Goal: Information Seeking & Learning: Learn about a topic

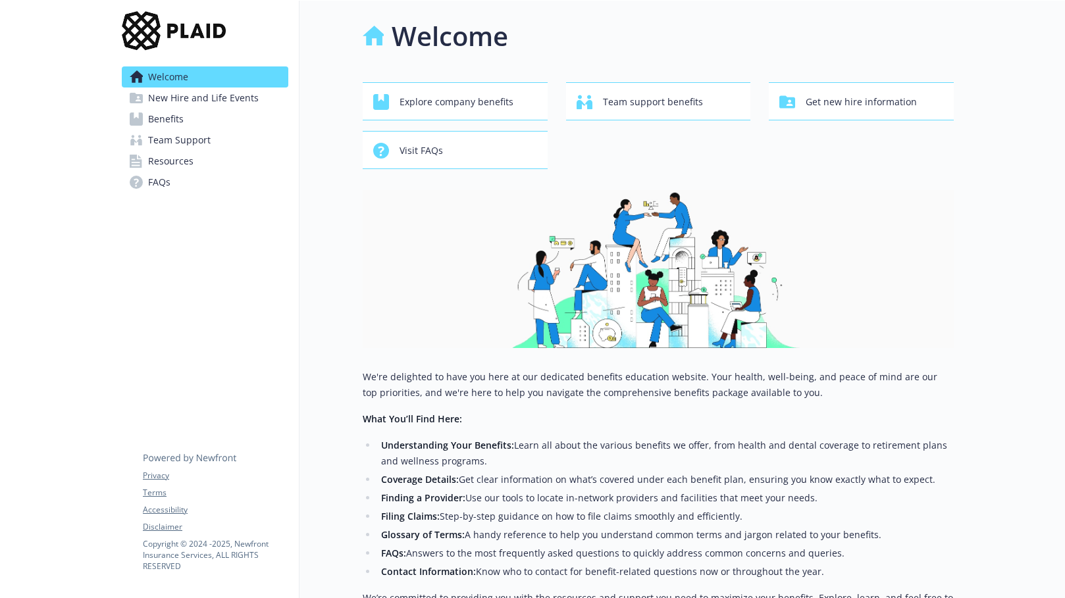
click at [178, 126] on span "Benefits" at bounding box center [166, 119] width 36 height 21
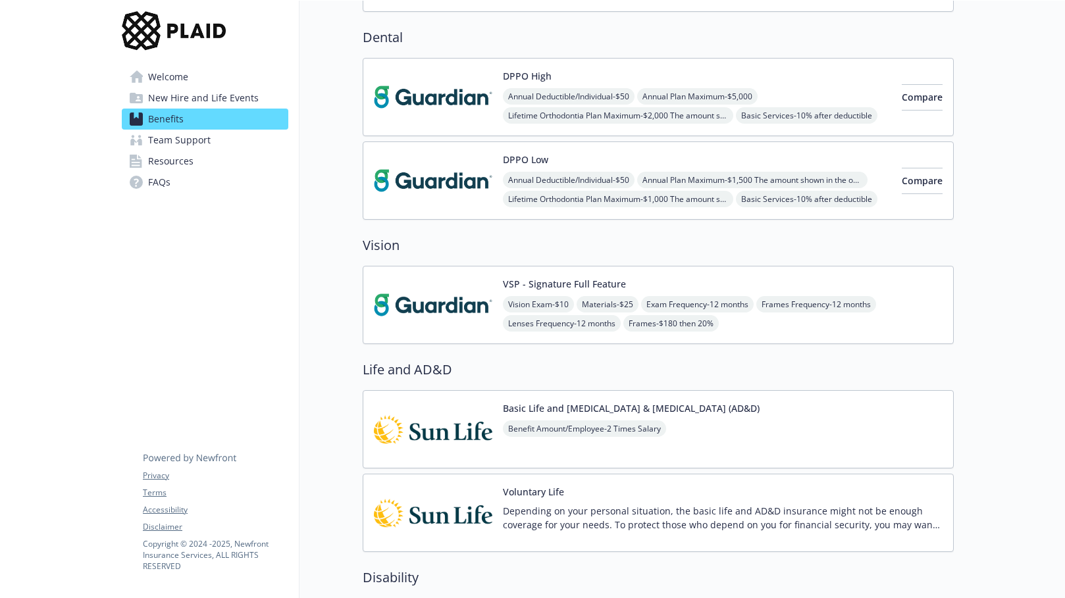
scroll to position [724, 0]
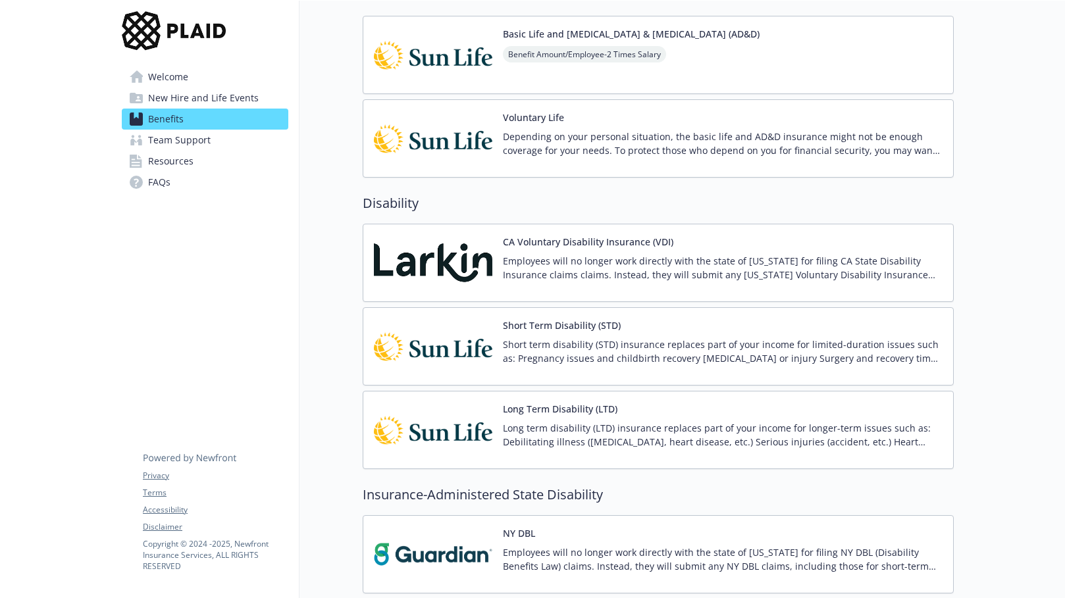
click at [510, 360] on p "Short term disability (STD) insurance replaces part of your income for limited-…" at bounding box center [723, 352] width 440 height 28
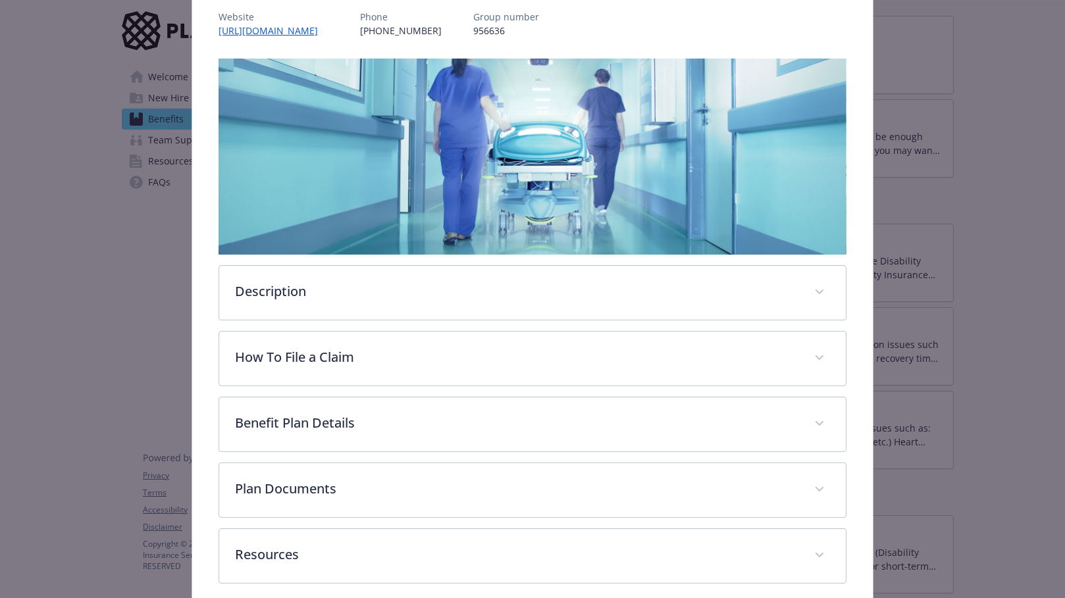
scroll to position [221, 0]
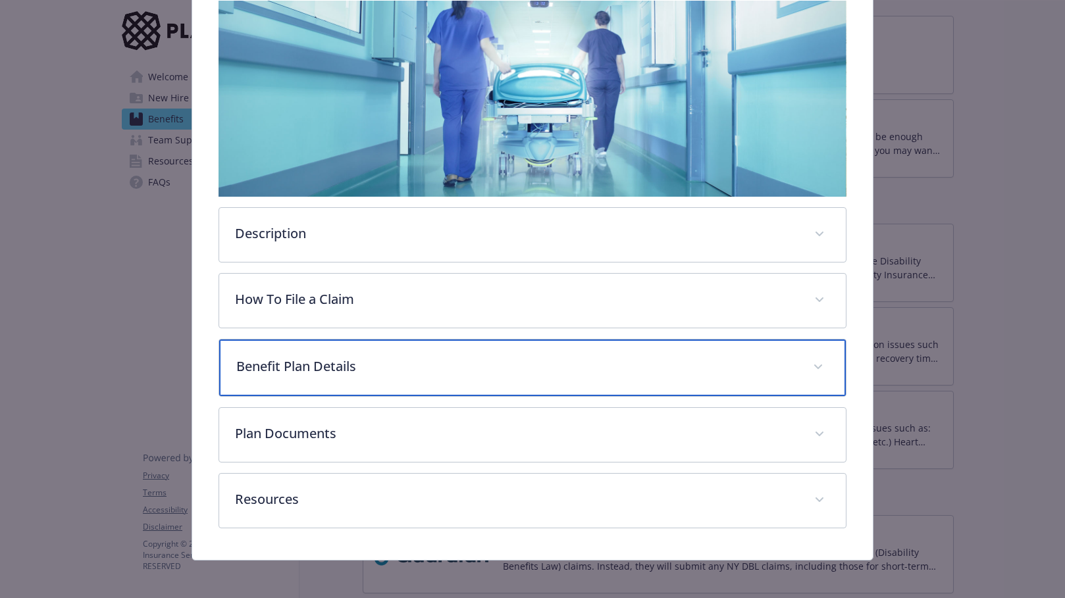
click at [295, 373] on p "Benefit Plan Details" at bounding box center [516, 367] width 561 height 20
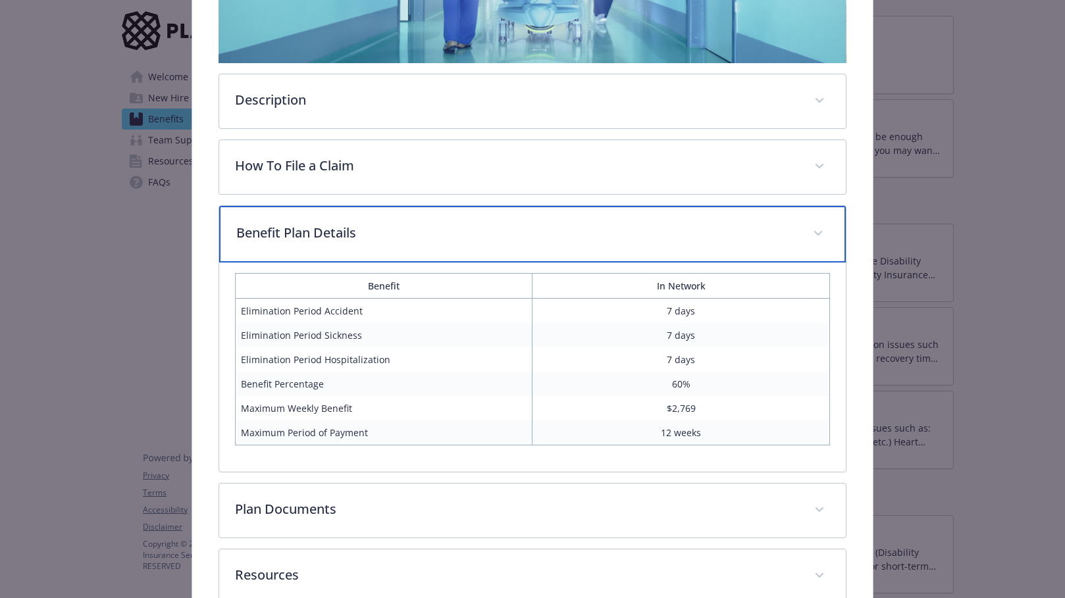
scroll to position [419, 0]
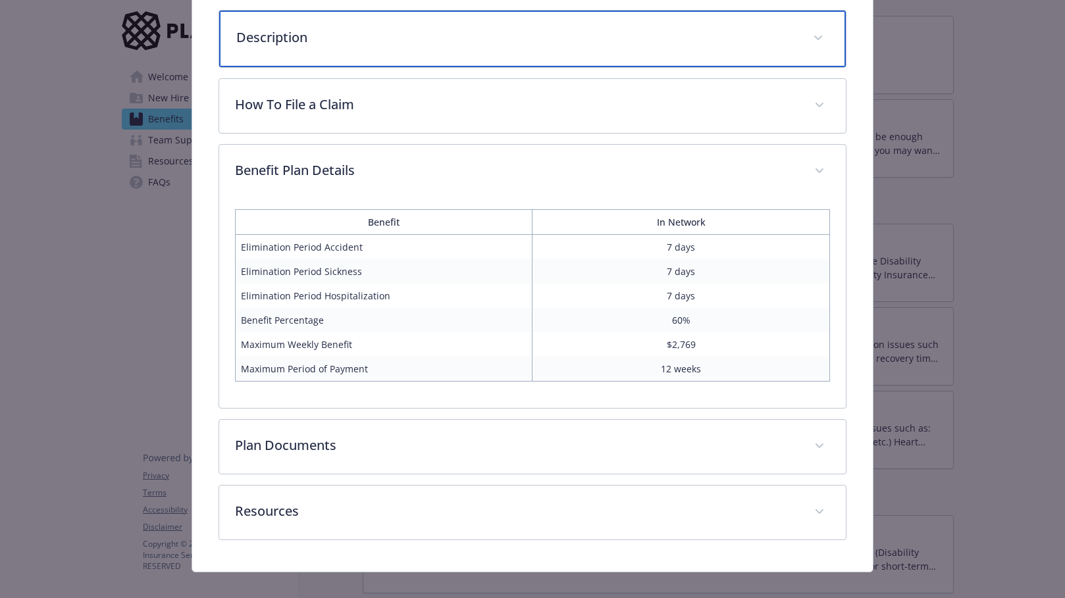
click at [545, 51] on div "Description" at bounding box center [532, 39] width 627 height 57
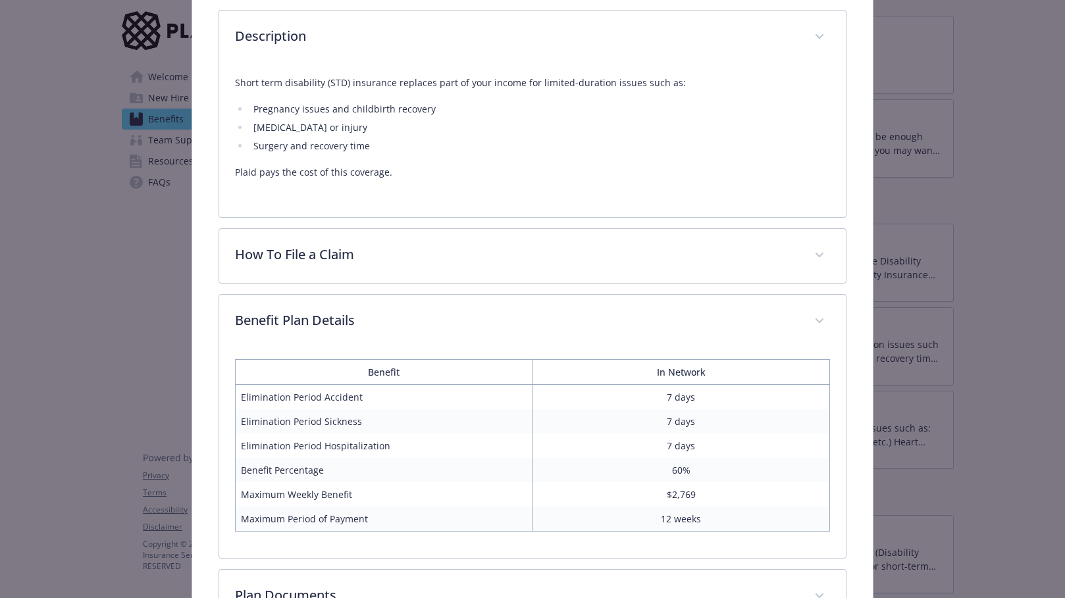
click at [682, 286] on div "Description Short term disability (STD) insurance replaces part of your income …" at bounding box center [533, 246] width 628 height 887
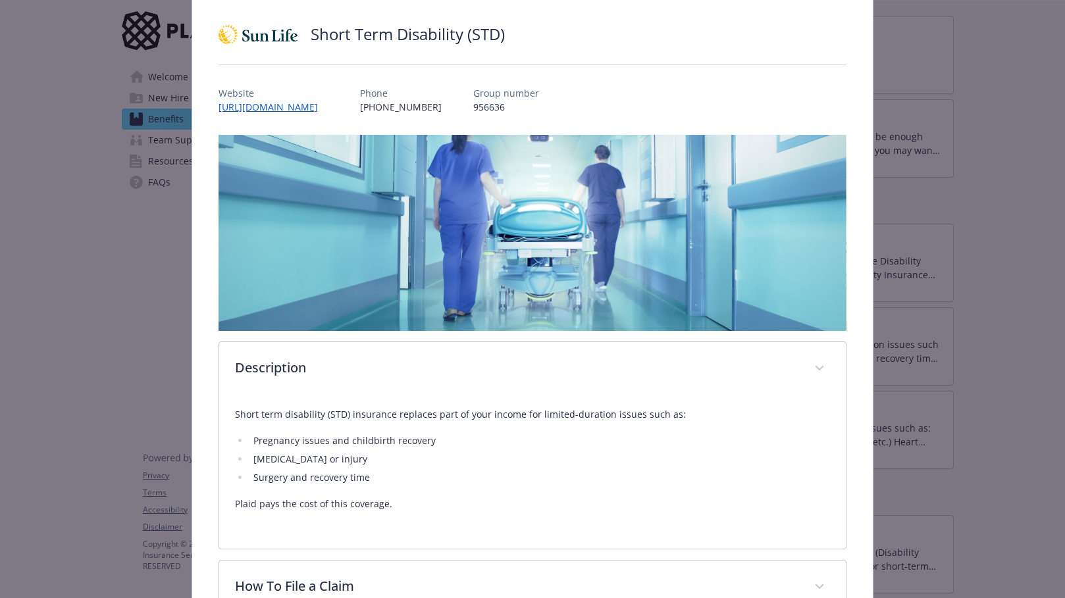
scroll to position [0, 0]
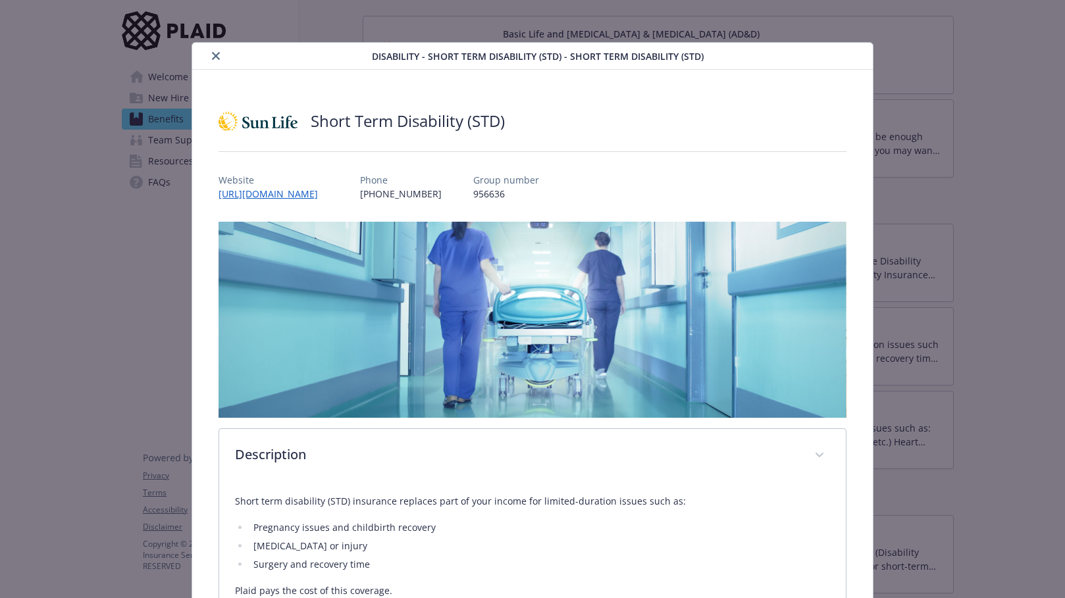
click at [214, 56] on icon "close" at bounding box center [216, 56] width 8 height 8
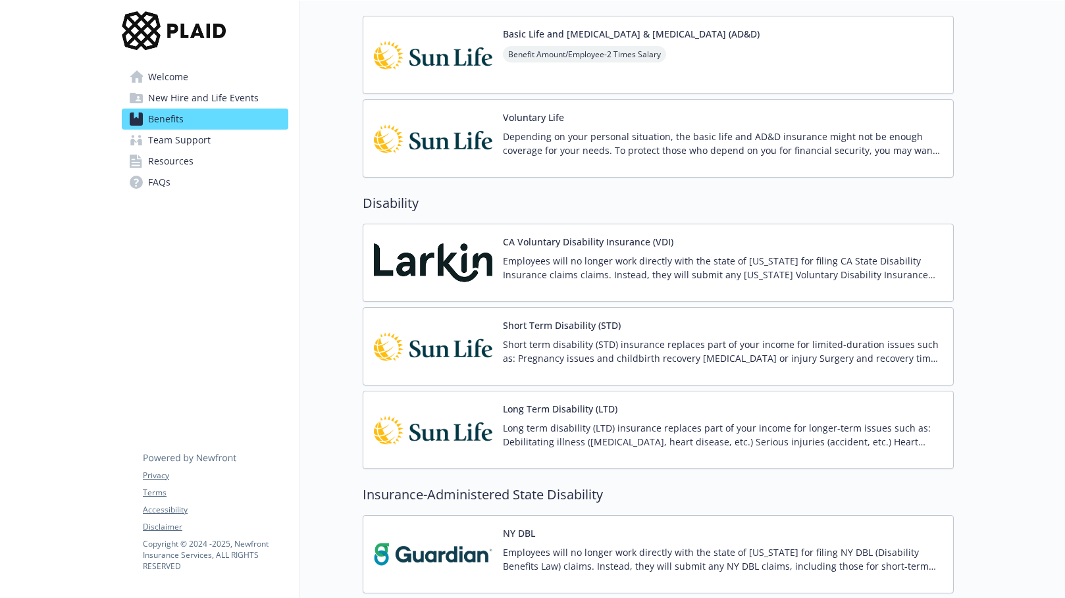
click at [507, 433] on p "Long term disability (LTD) insurance replaces part of your income for longer-te…" at bounding box center [723, 435] width 440 height 28
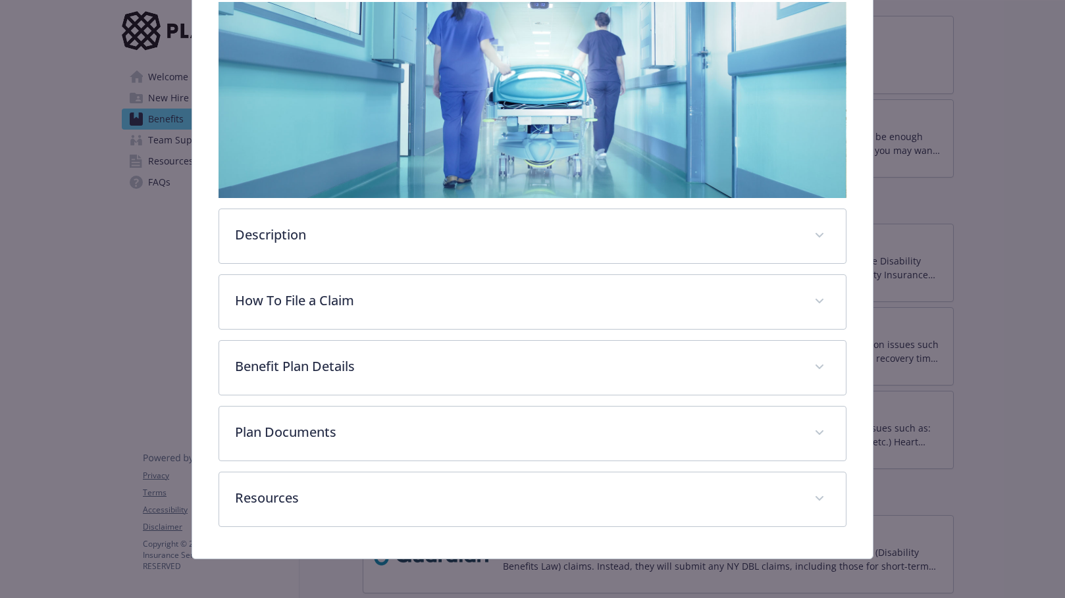
scroll to position [221, 0]
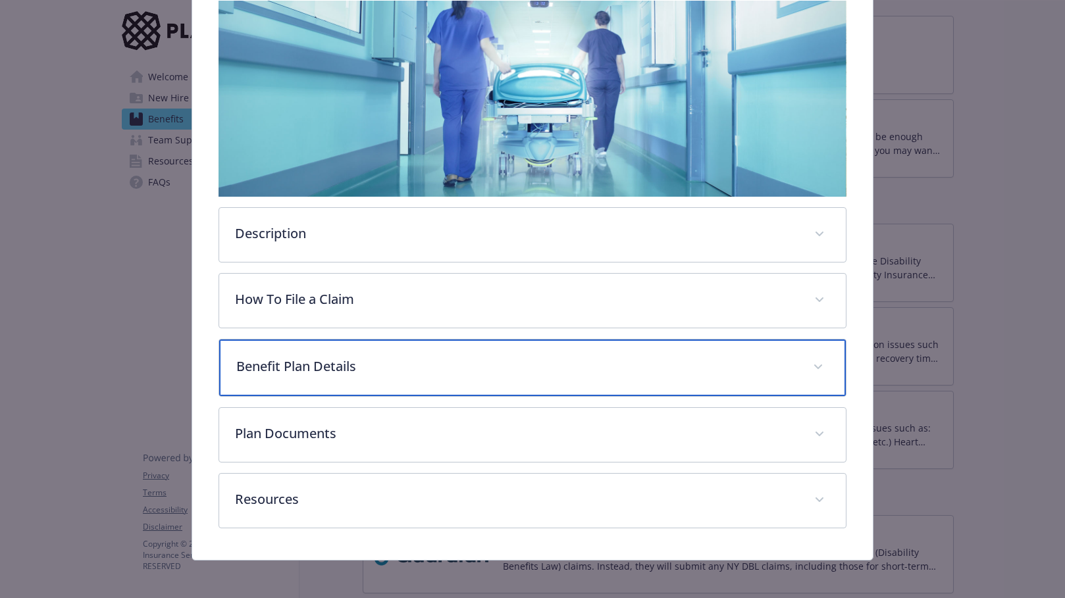
click at [305, 367] on p "Benefit Plan Details" at bounding box center [516, 367] width 561 height 20
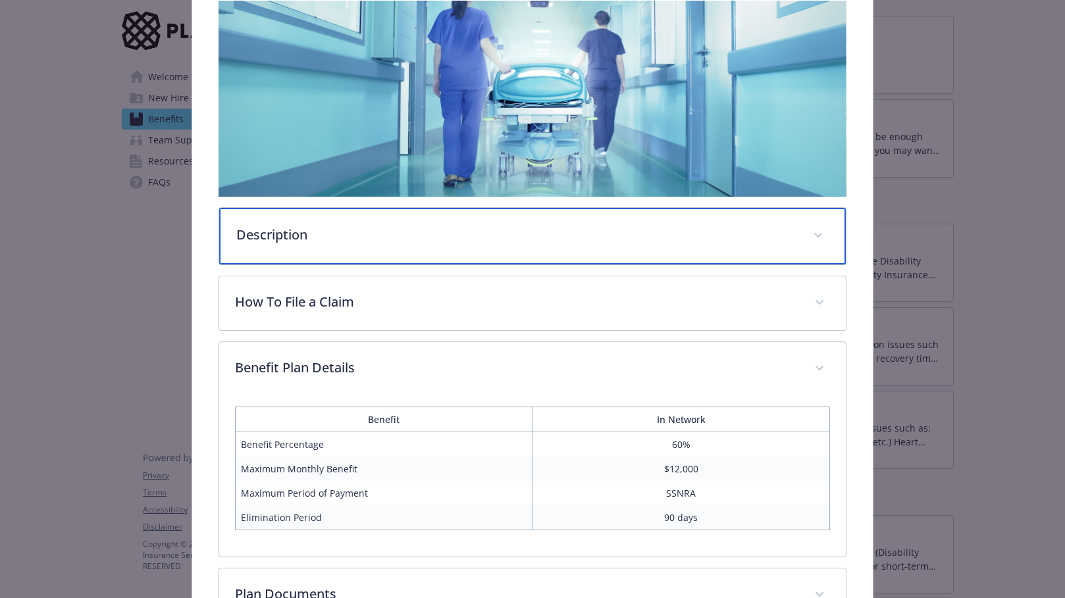
click at [600, 247] on div "Description" at bounding box center [532, 236] width 627 height 57
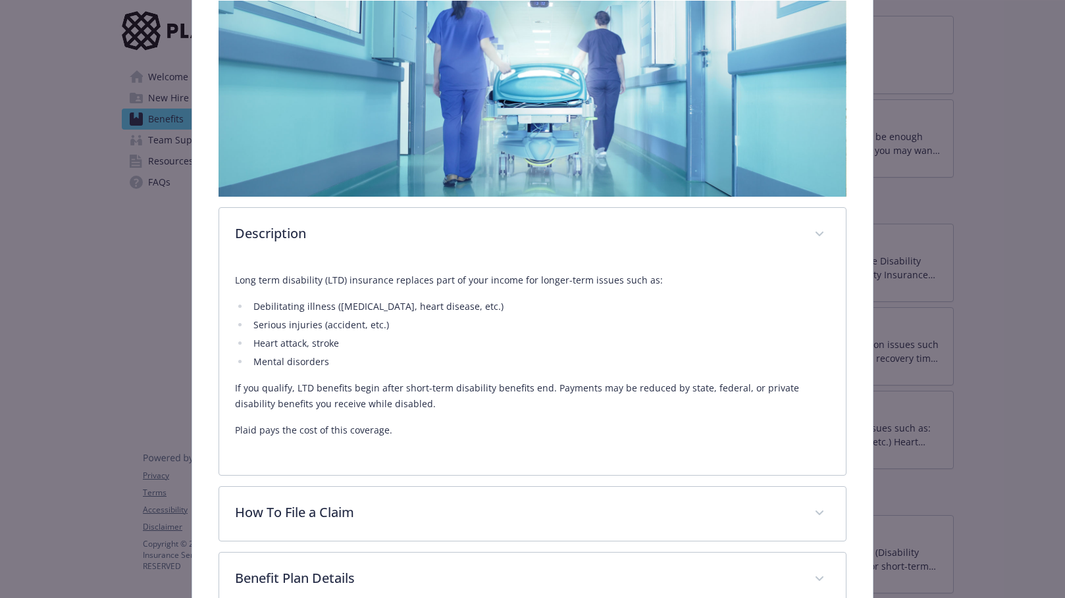
click at [687, 325] on li "Serious injuries (accident, etc.)" at bounding box center [539, 325] width 580 height 16
